Goal: Browse casually

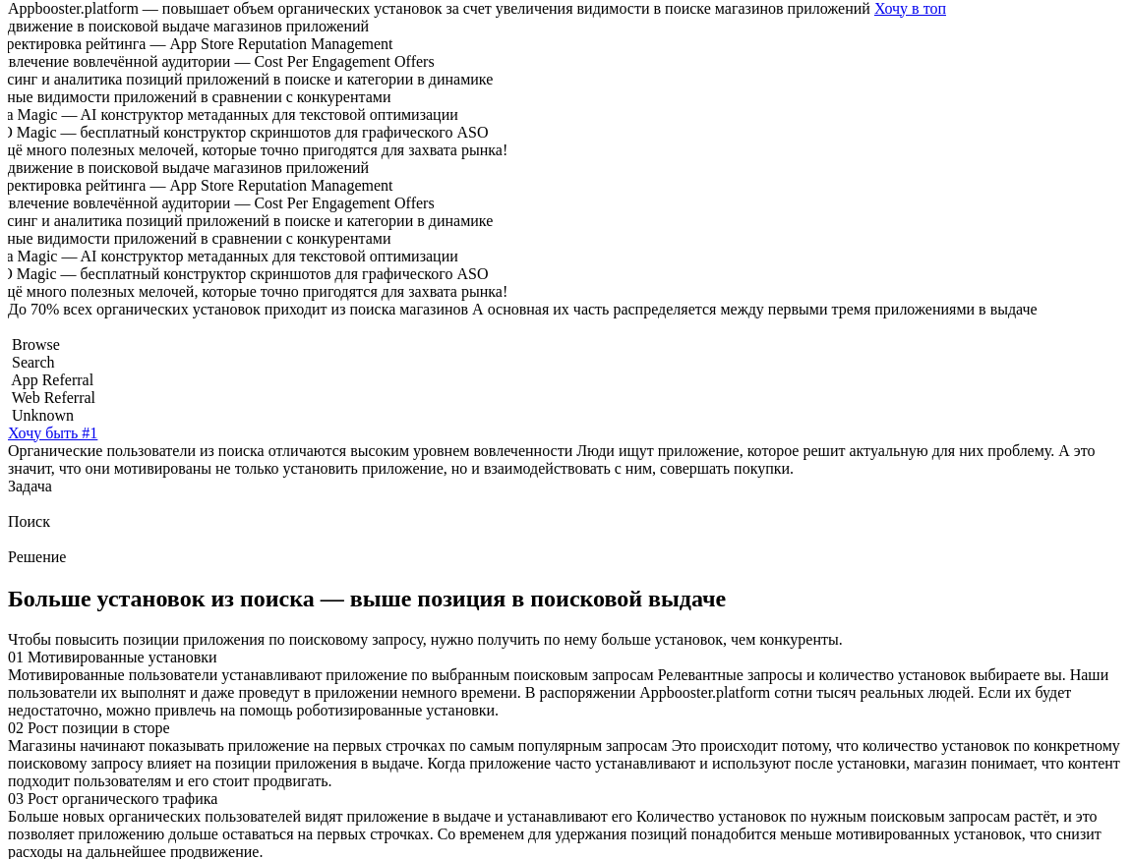
scroll to position [436, 0]
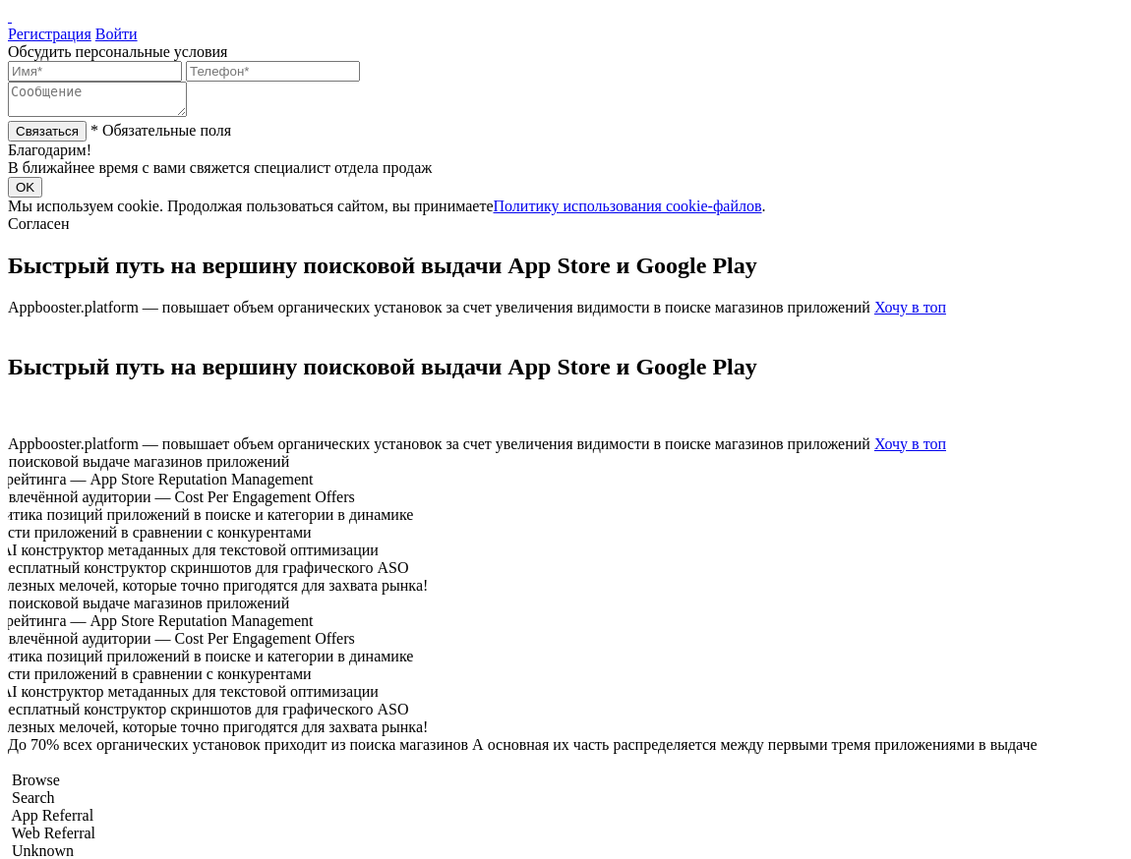
scroll to position [33, 0]
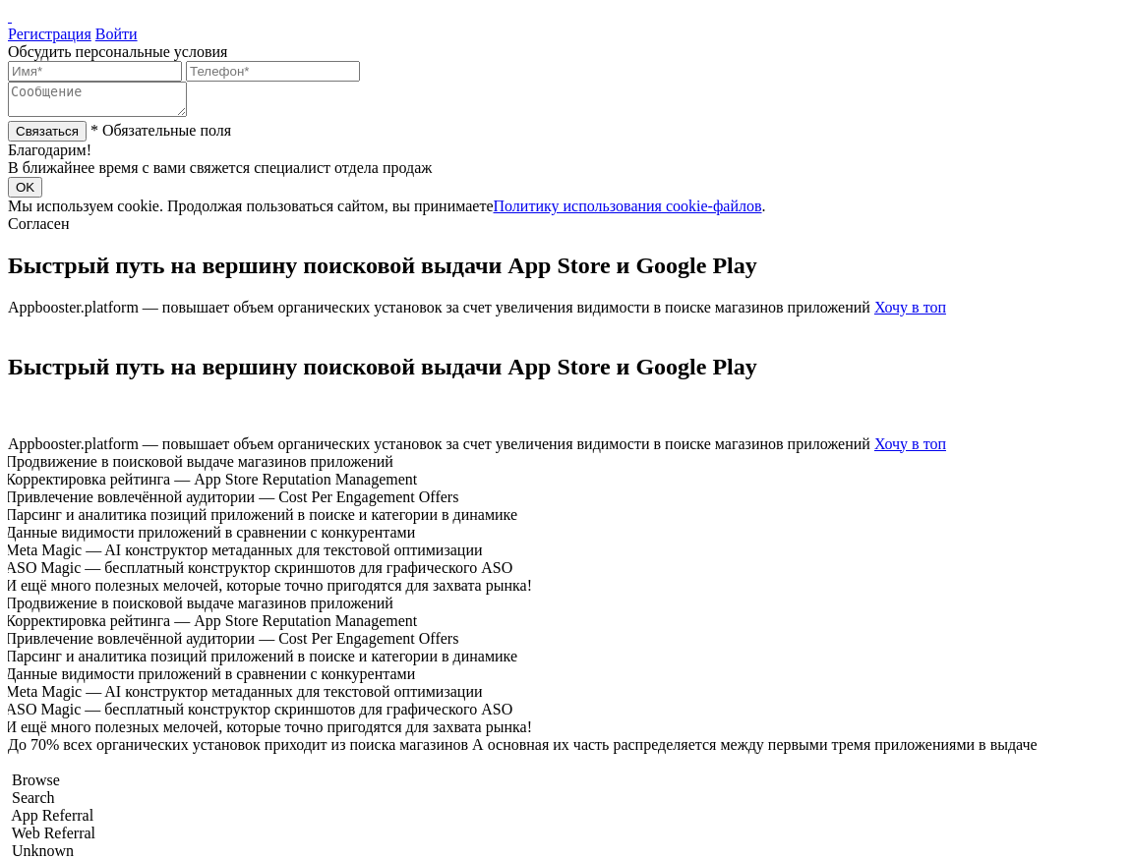
scroll to position [33, 0]
